Goal: Task Accomplishment & Management: Manage account settings

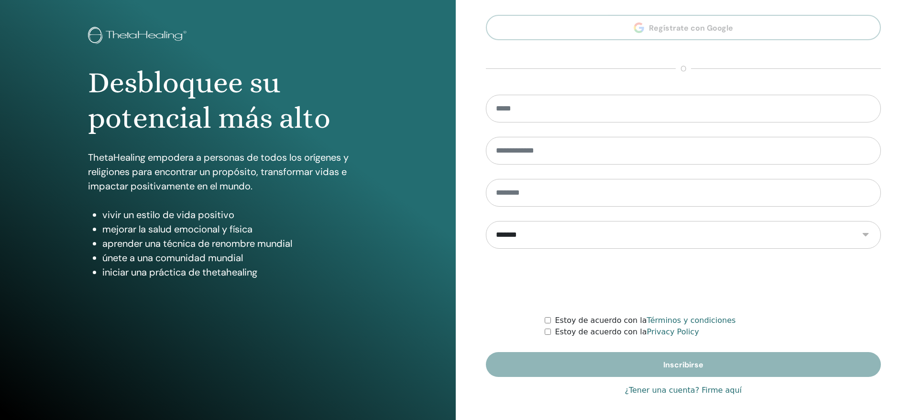
type input "**********"
click at [667, 393] on link "¿Tener una cuenta? Firme aquí" at bounding box center [683, 390] width 117 height 11
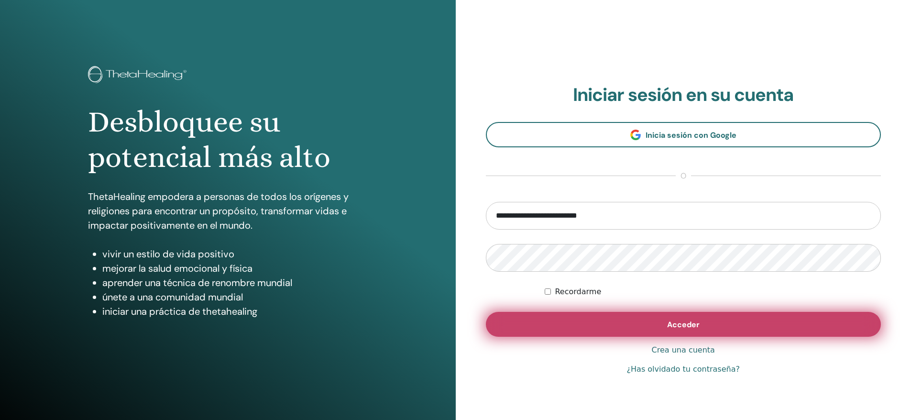
click at [704, 321] on button "Acceder" at bounding box center [684, 324] width 396 height 25
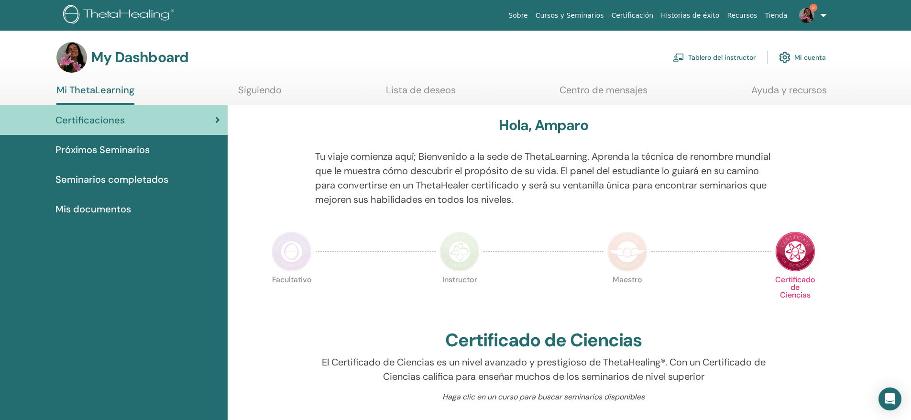
click at [705, 57] on link "Tablero del instructor" at bounding box center [714, 57] width 83 height 21
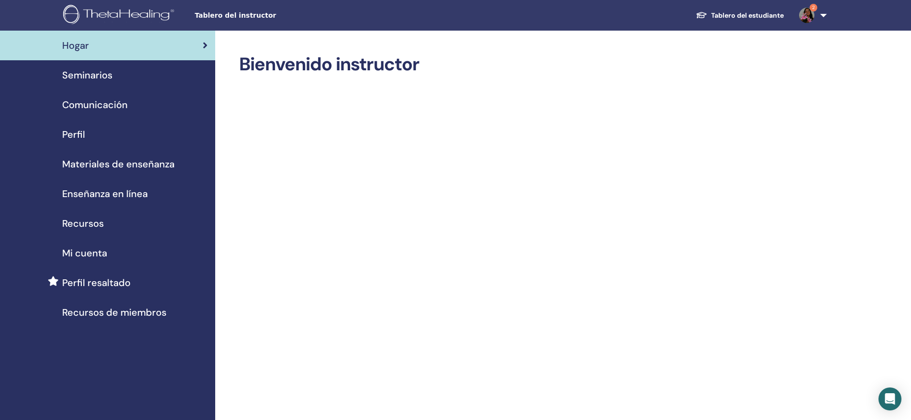
click at [78, 76] on span "Seminarios" at bounding box center [87, 75] width 50 height 14
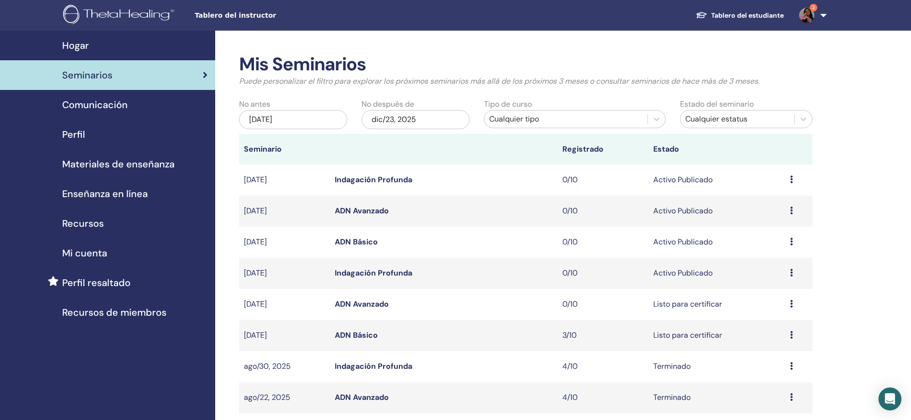
click at [126, 12] on img at bounding box center [120, 16] width 114 height 22
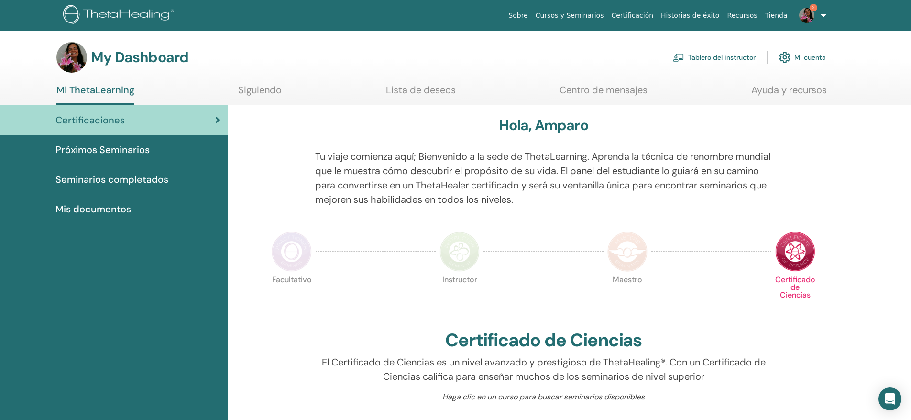
click at [733, 54] on link "Tablero del instructor" at bounding box center [714, 57] width 83 height 21
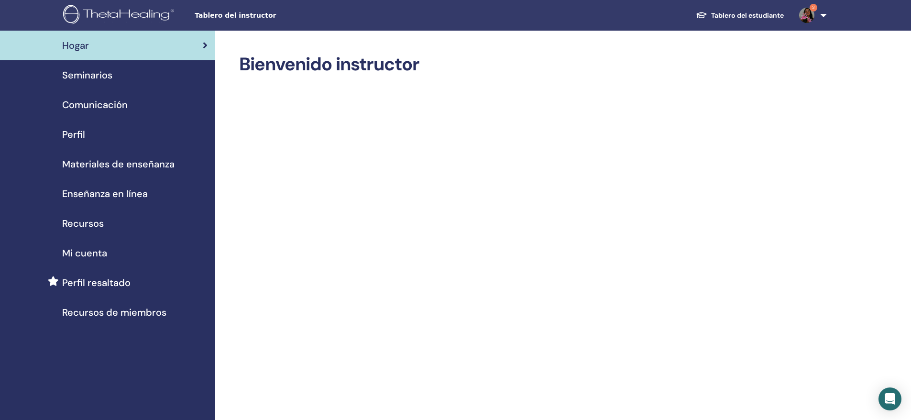
click at [104, 79] on span "Seminarios" at bounding box center [87, 75] width 50 height 14
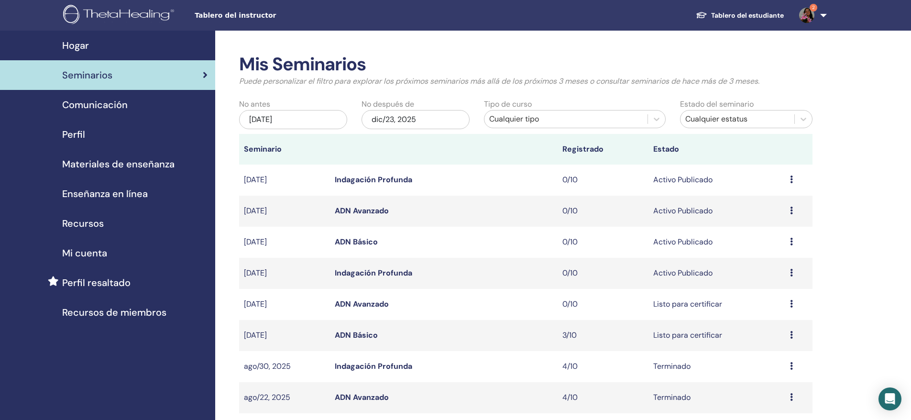
click at [825, 13] on link "2" at bounding box center [811, 15] width 39 height 31
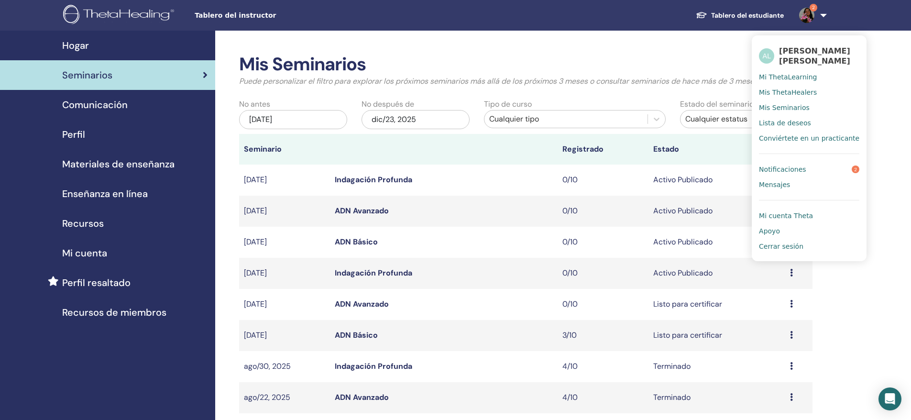
click at [770, 248] on span "Cerrar sesión" at bounding box center [781, 246] width 44 height 9
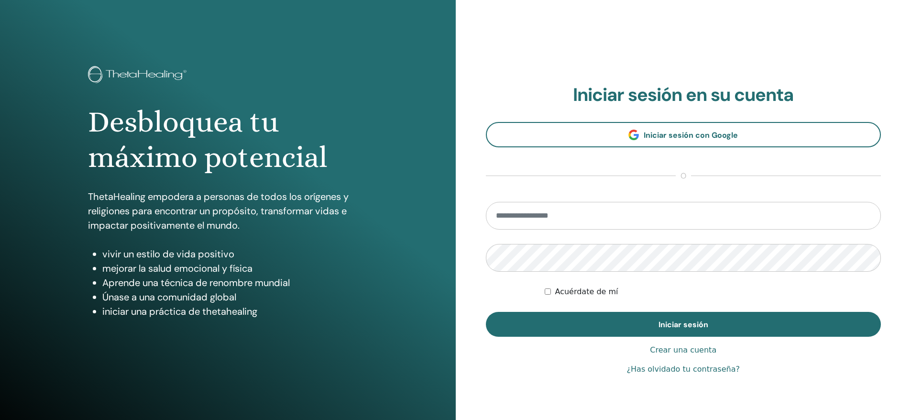
type input "**********"
click at [122, 72] on img at bounding box center [139, 75] width 102 height 19
